Goal: Task Accomplishment & Management: Manage account settings

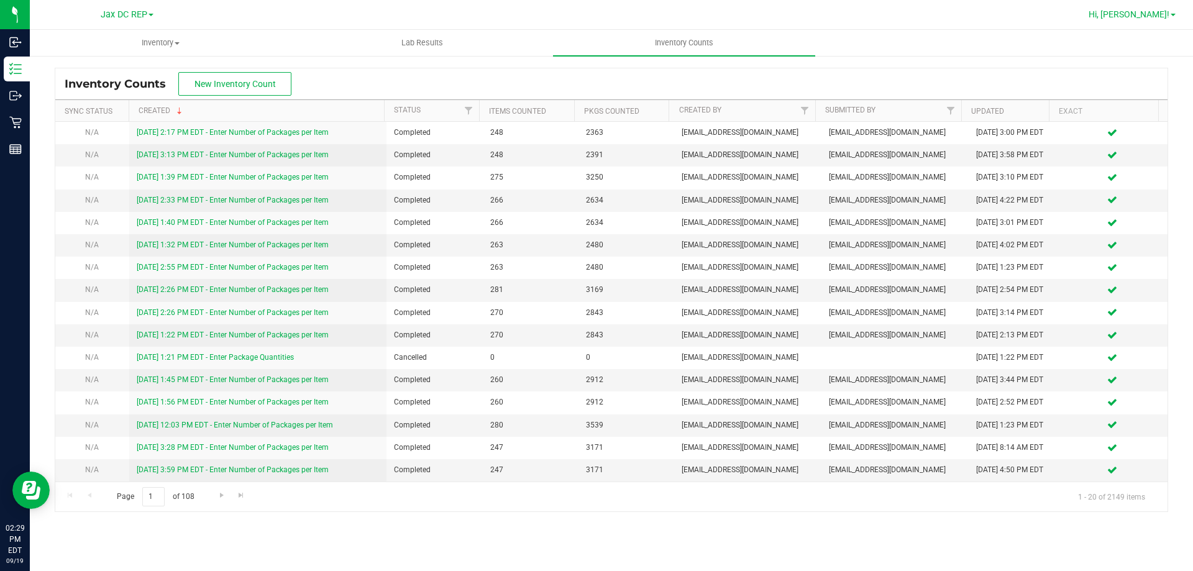
click at [1164, 18] on span "Hi, [PERSON_NAME]!" at bounding box center [1128, 14] width 81 height 10
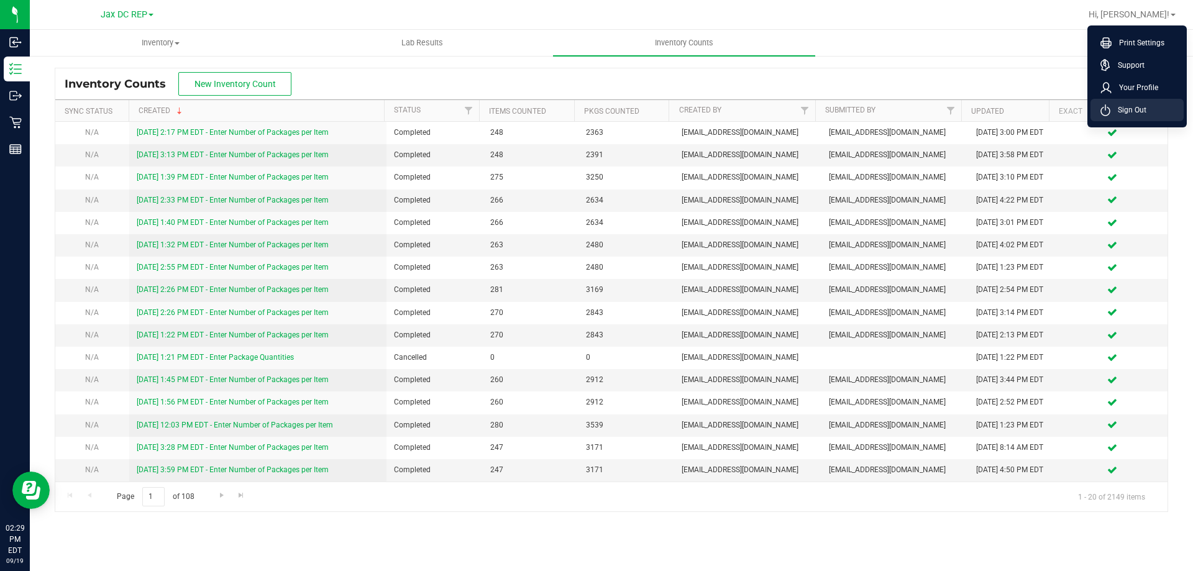
click at [1146, 114] on li "Sign Out" at bounding box center [1136, 110] width 93 height 22
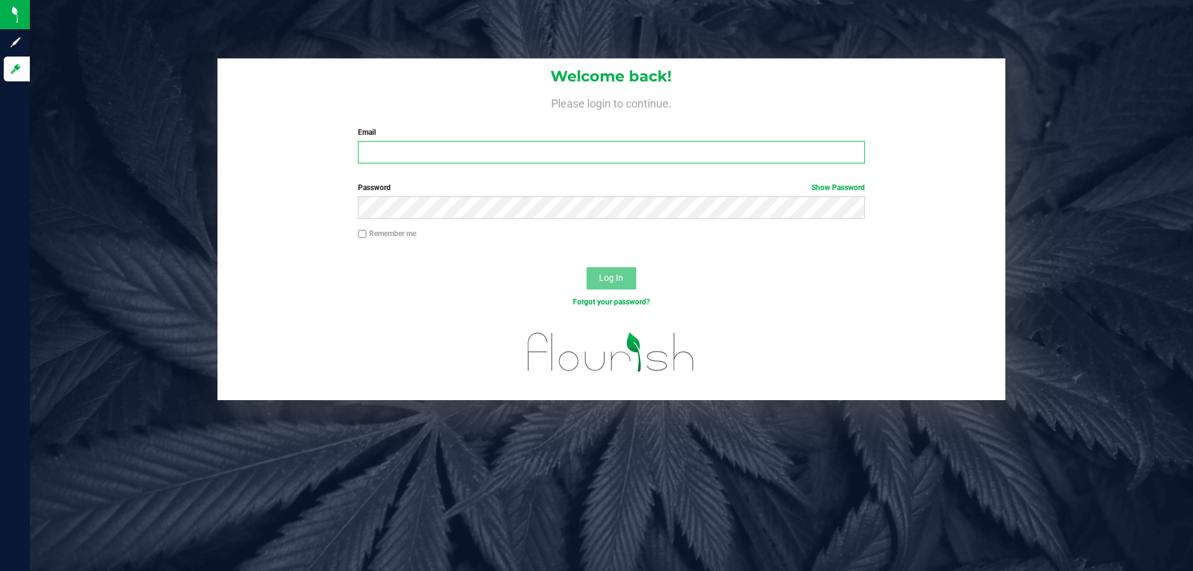
click at [425, 145] on input "Email" at bounding box center [611, 152] width 506 height 22
type input "[EMAIL_ADDRESS][DOMAIN_NAME]"
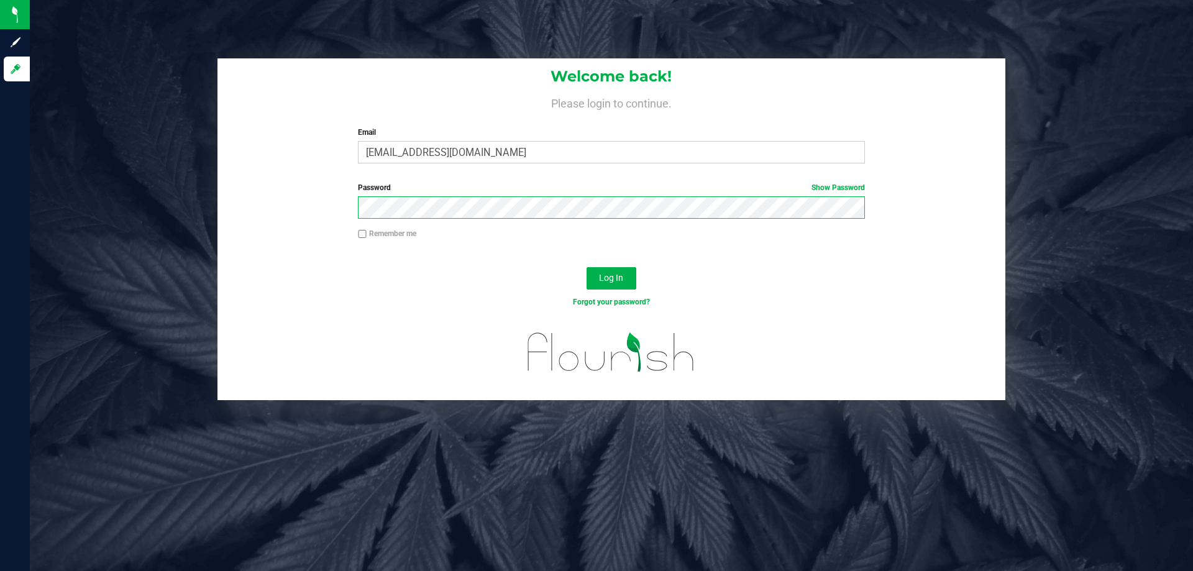
click at [586, 267] on button "Log In" at bounding box center [611, 278] width 50 height 22
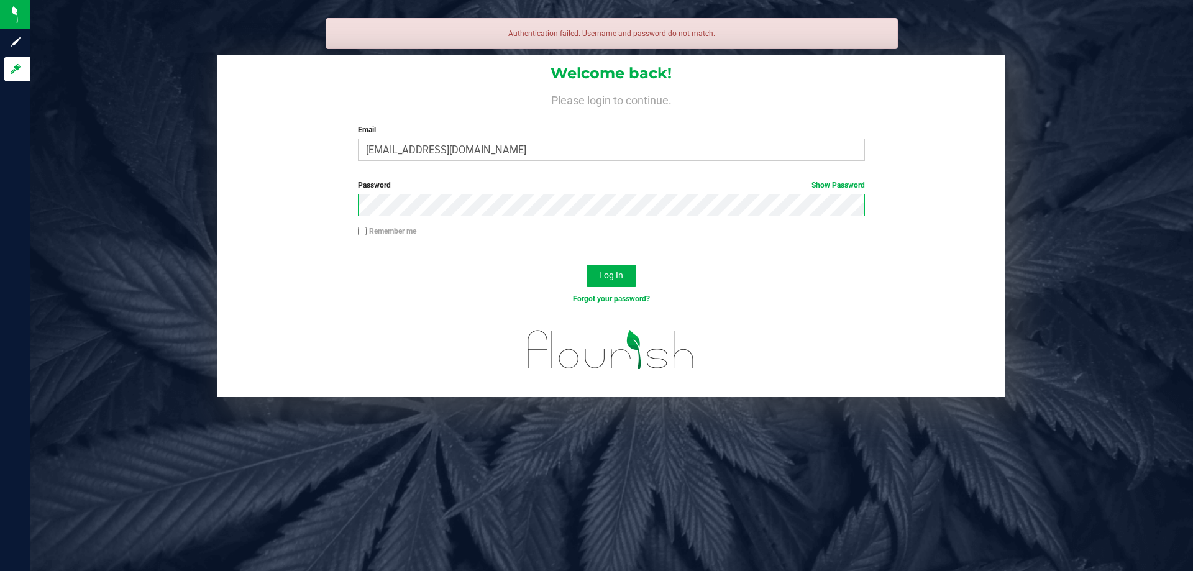
click at [586, 265] on button "Log In" at bounding box center [611, 276] width 50 height 22
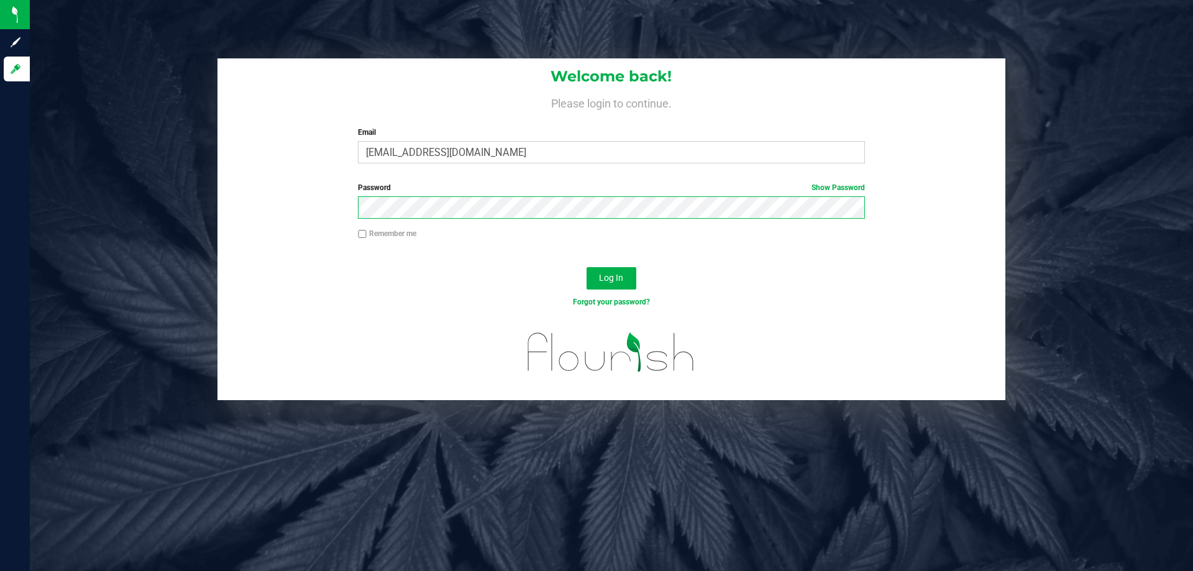
click at [586, 267] on button "Log In" at bounding box center [611, 278] width 50 height 22
